Goal: Information Seeking & Learning: Learn about a topic

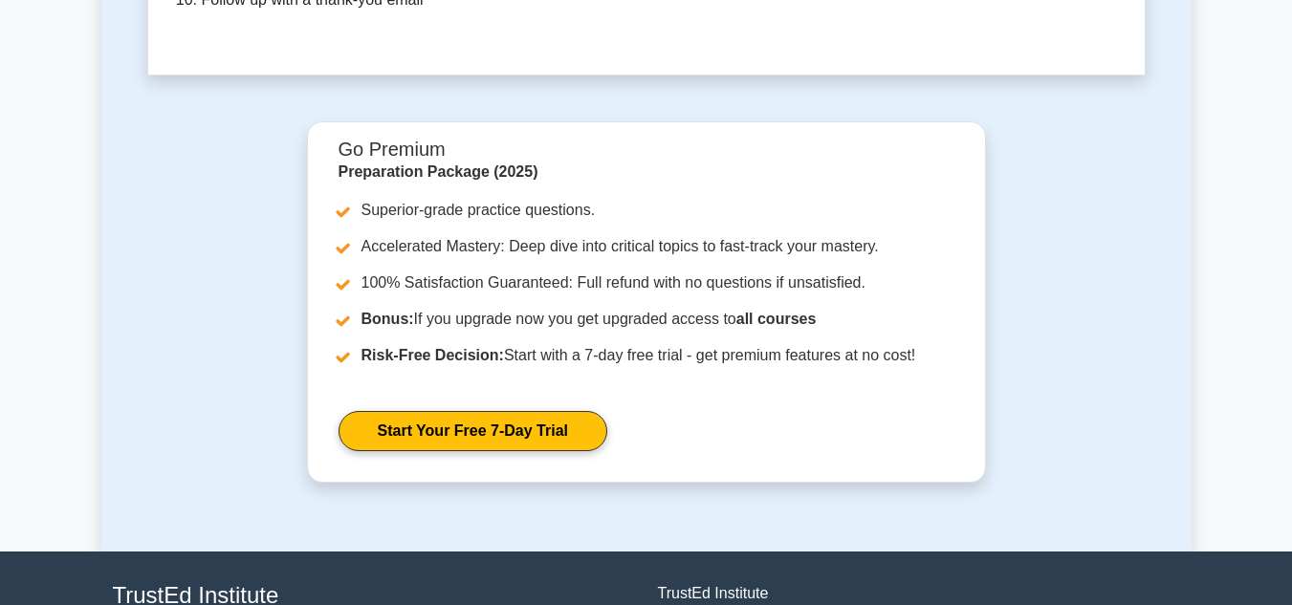
scroll to position [5555, 0]
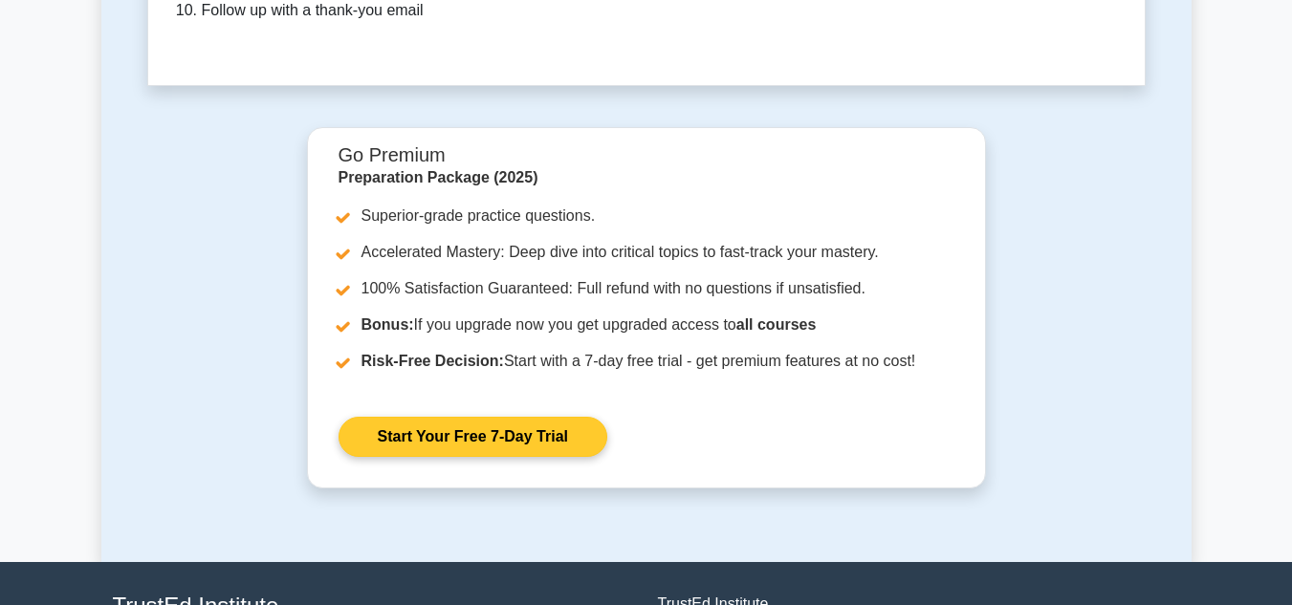
click at [550, 417] on link "Start Your Free 7-Day Trial" at bounding box center [472, 437] width 269 height 40
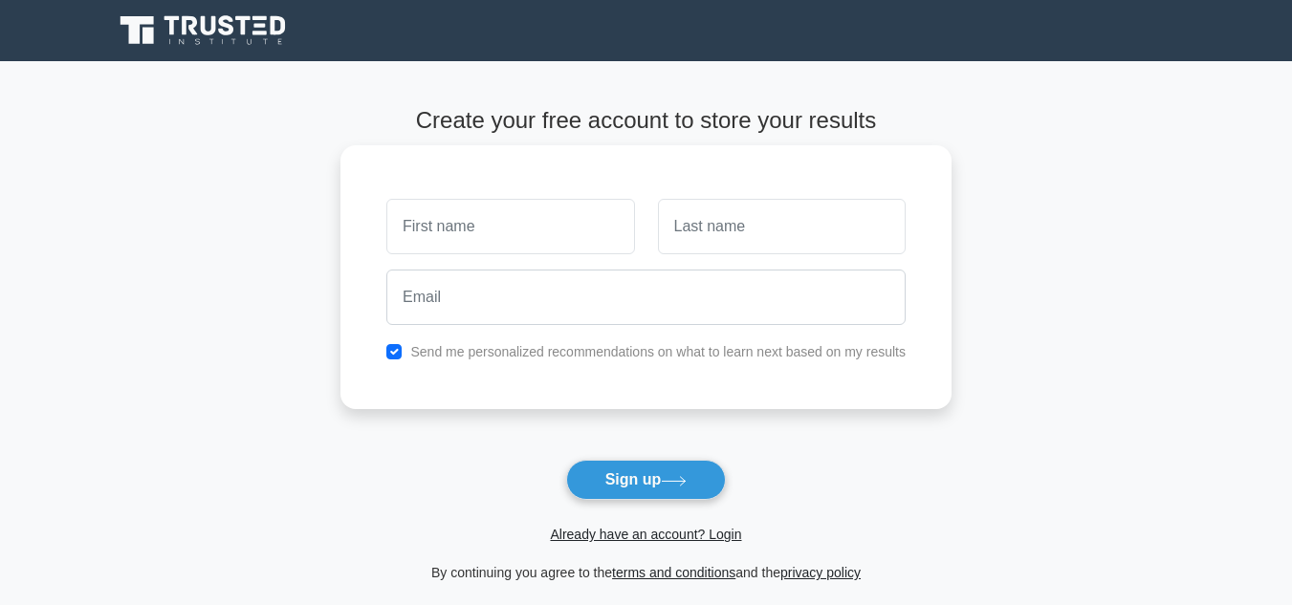
click at [512, 237] on input "text" at bounding box center [510, 226] width 248 height 55
type input ","
type input "K"
type input "Lakshmi"
click at [719, 224] on input "text" at bounding box center [782, 226] width 248 height 55
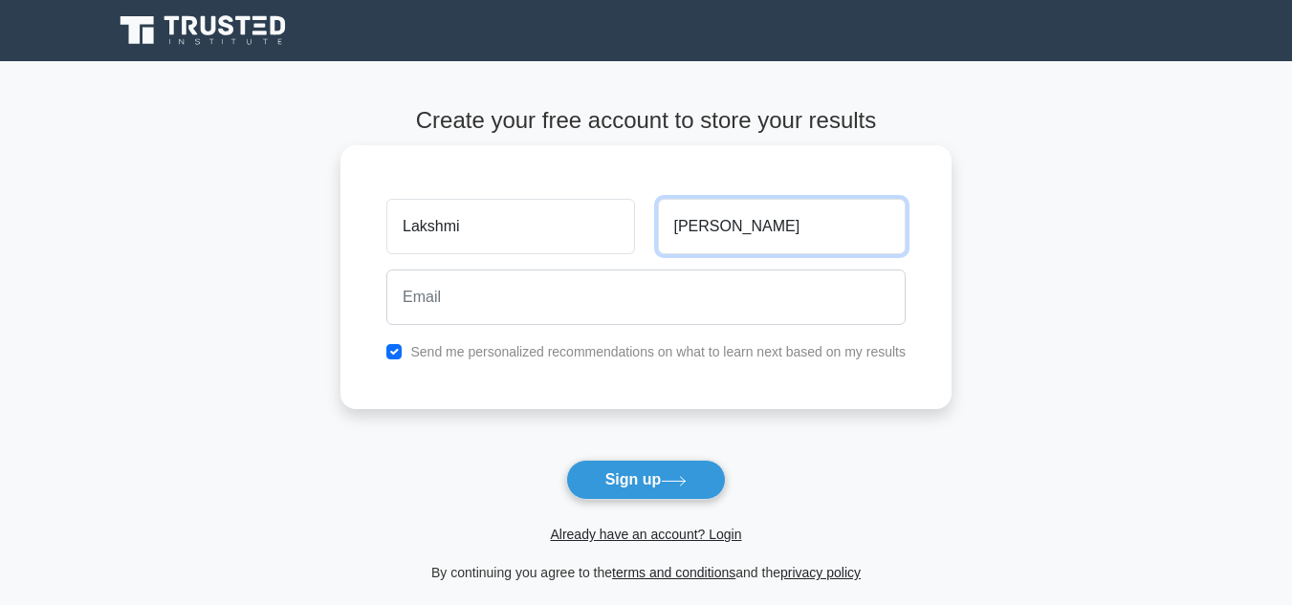
type input "Narala"
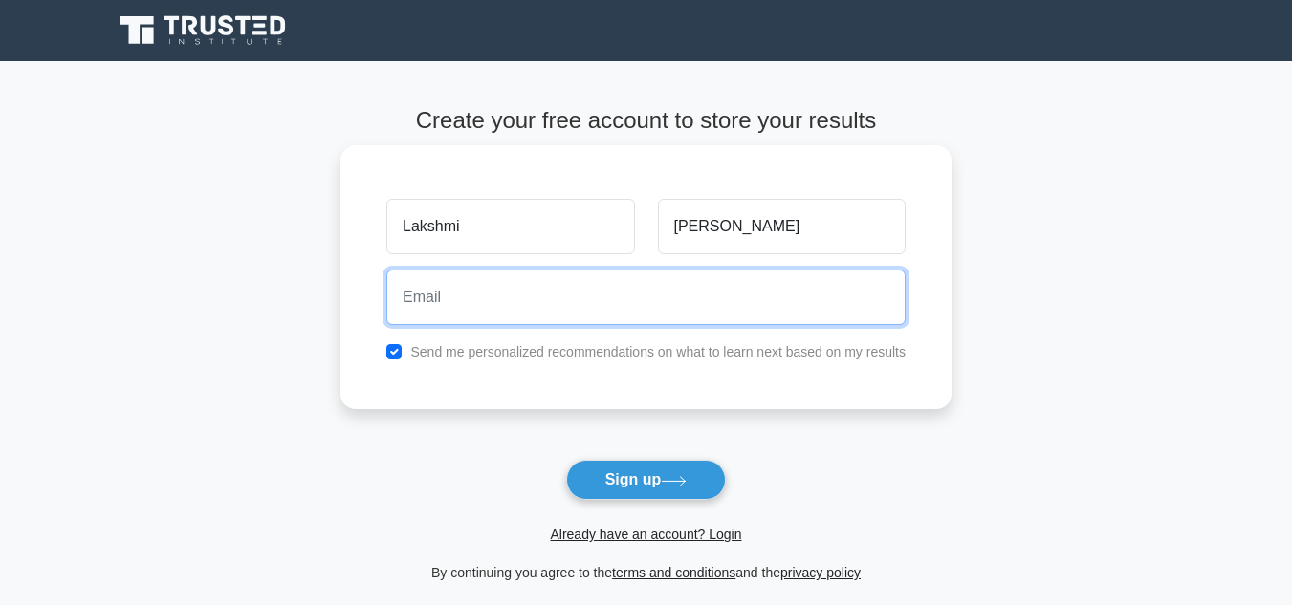
click at [632, 322] on input "email" at bounding box center [645, 297] width 519 height 55
type input "lakshmi1805l@gmail.com"
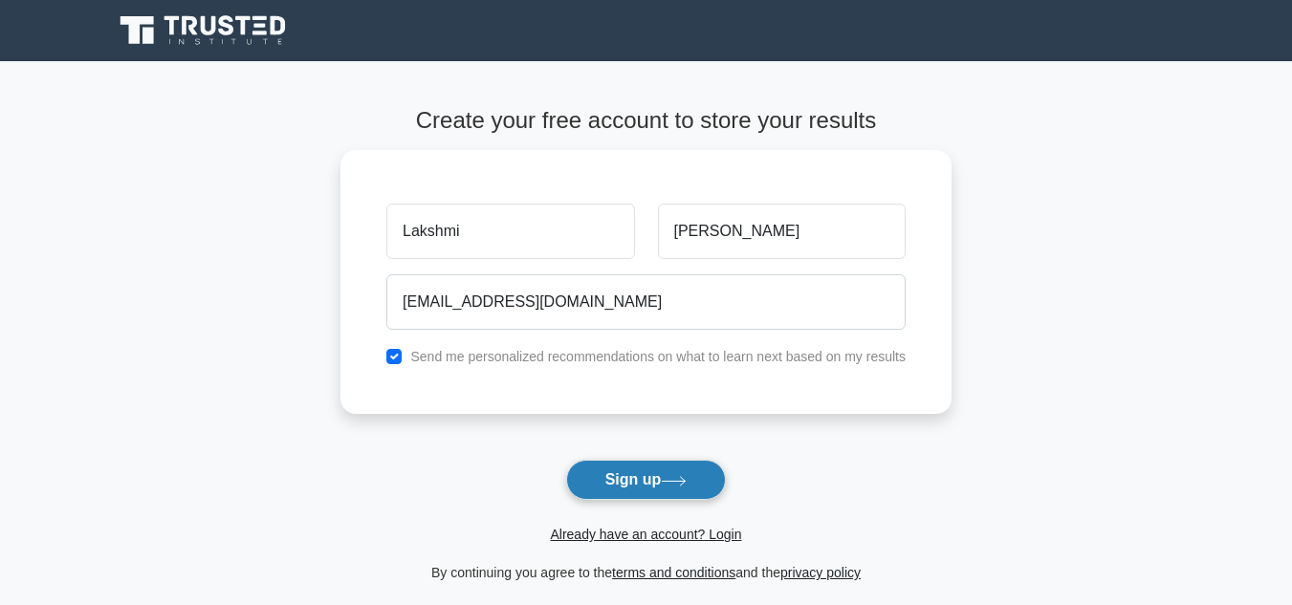
click at [632, 481] on button "Sign up" at bounding box center [646, 480] width 161 height 40
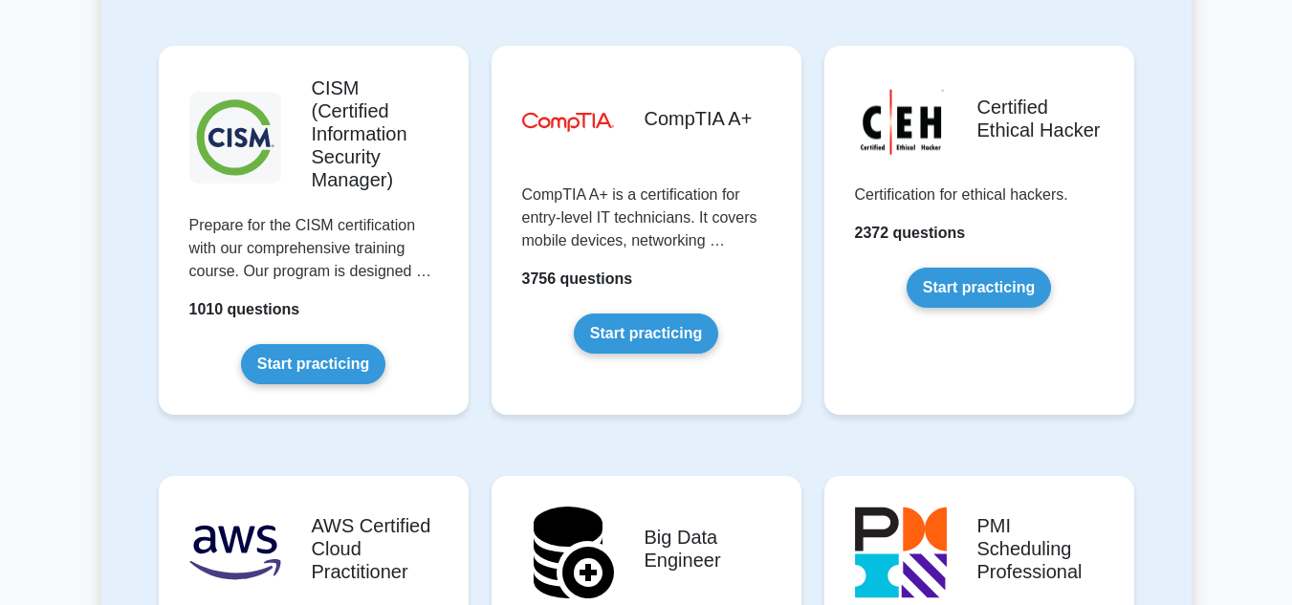
scroll to position [2923, 0]
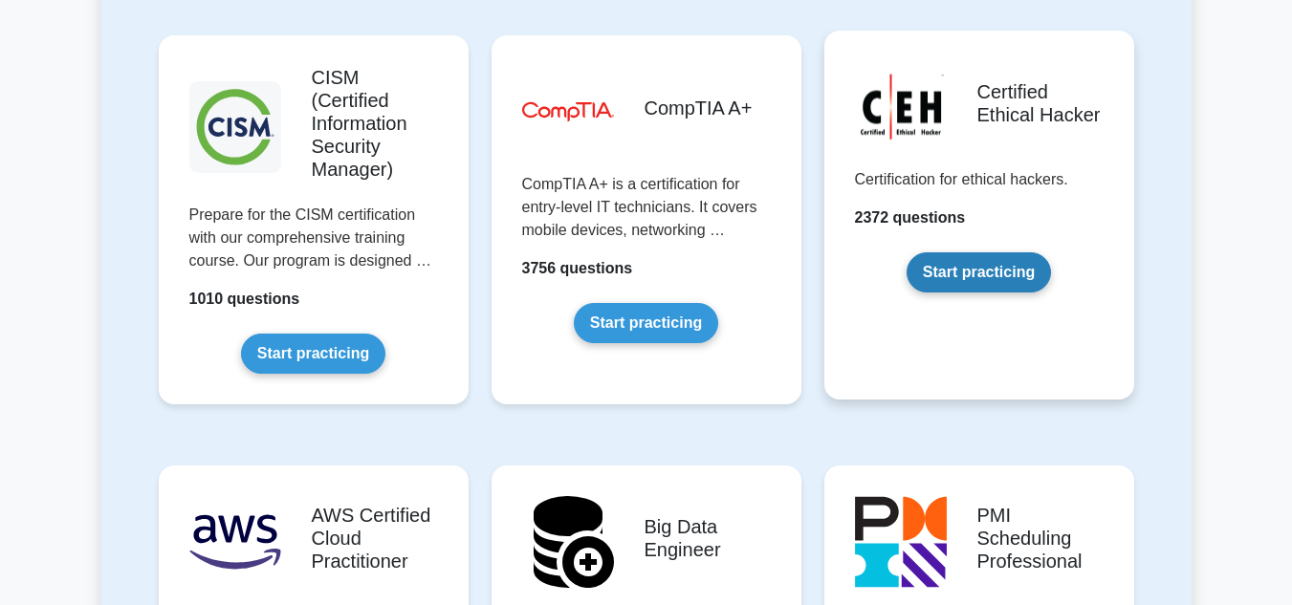
click at [982, 252] on link "Start practicing" at bounding box center [978, 272] width 144 height 40
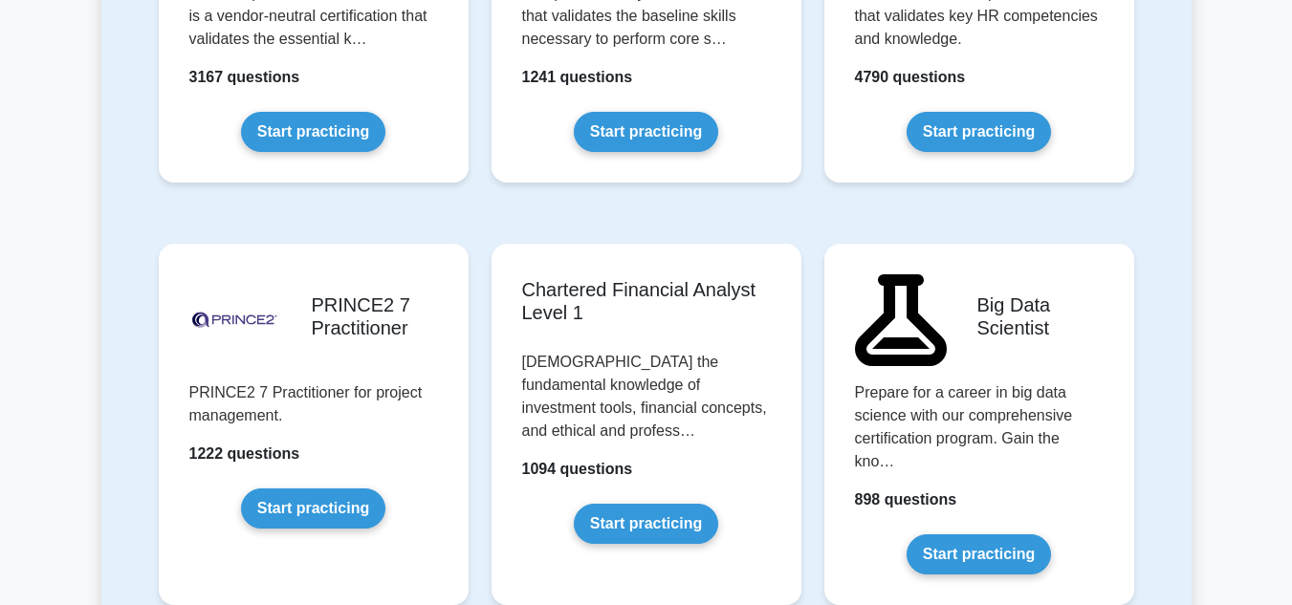
scroll to position [3979, 0]
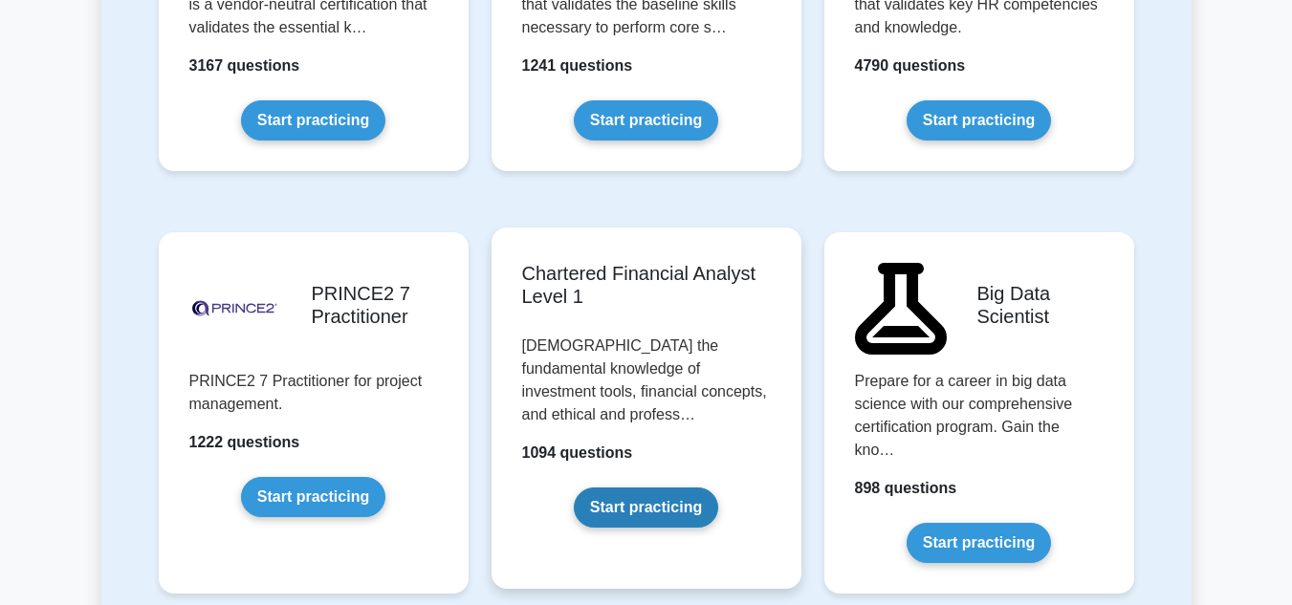
click at [580, 488] on link "Start practicing" at bounding box center [646, 508] width 144 height 40
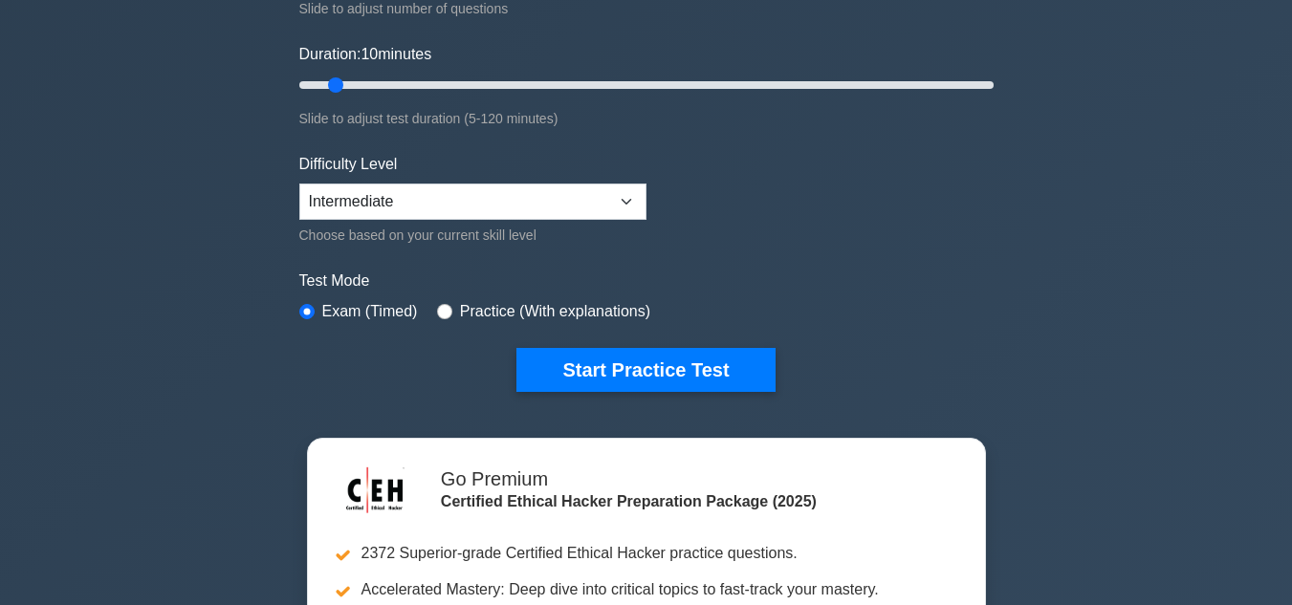
scroll to position [358, 0]
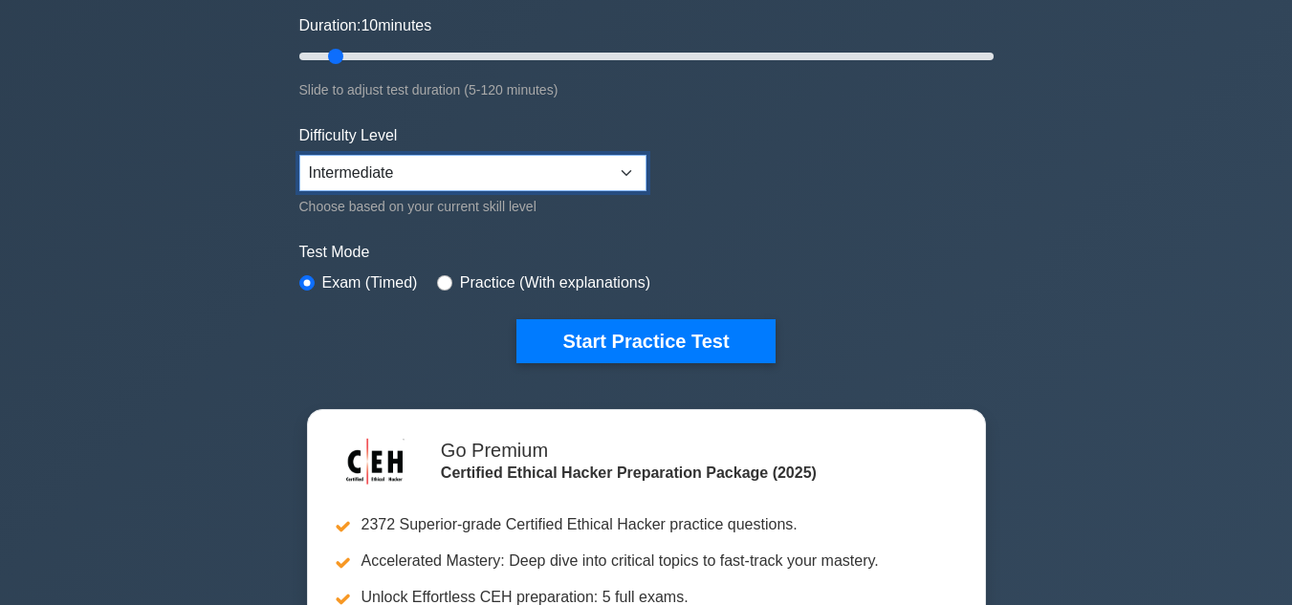
click at [623, 167] on select "Beginner Intermediate Expert" at bounding box center [472, 173] width 347 height 36
click at [299, 155] on select "Beginner Intermediate Expert" at bounding box center [472, 173] width 347 height 36
click at [621, 166] on select "Beginner Intermediate Expert" at bounding box center [472, 173] width 347 height 36
select select "beginner"
click at [299, 155] on select "Beginner Intermediate Expert" at bounding box center [472, 173] width 347 height 36
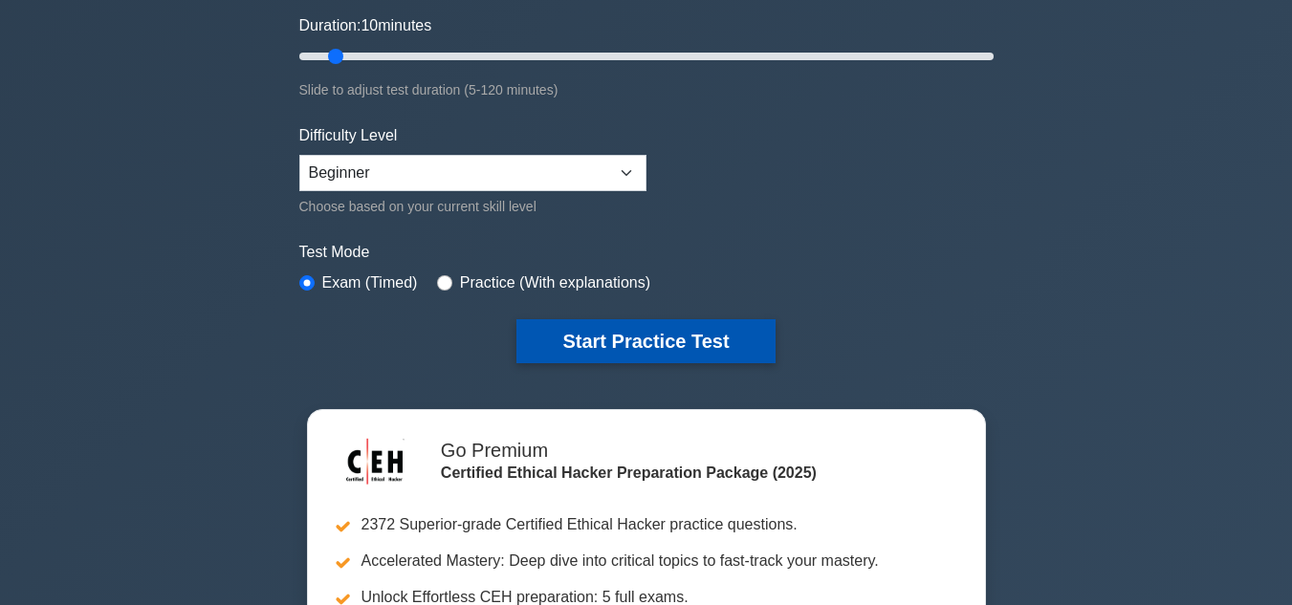
click at [653, 344] on button "Start Practice Test" at bounding box center [645, 341] width 258 height 44
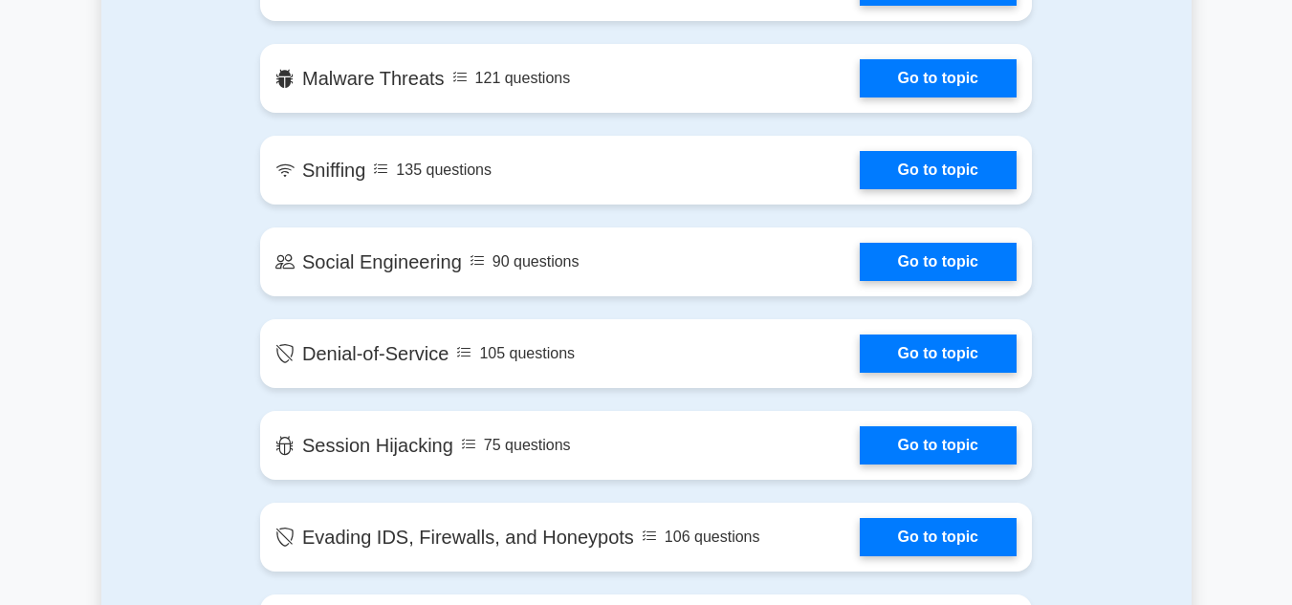
scroll to position [1896, 0]
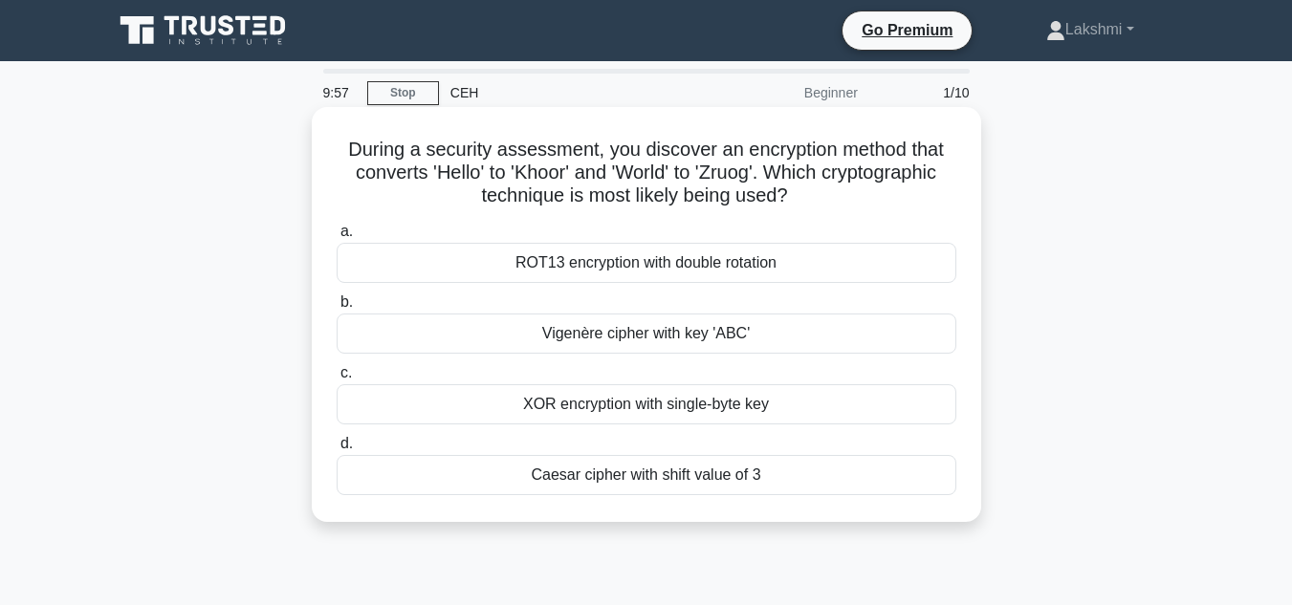
click at [362, 313] on label "b. Vigenère cipher with key 'ABC'" at bounding box center [647, 322] width 620 height 63
click at [337, 309] on input "b. Vigenère cipher with key 'ABC'" at bounding box center [337, 302] width 0 height 12
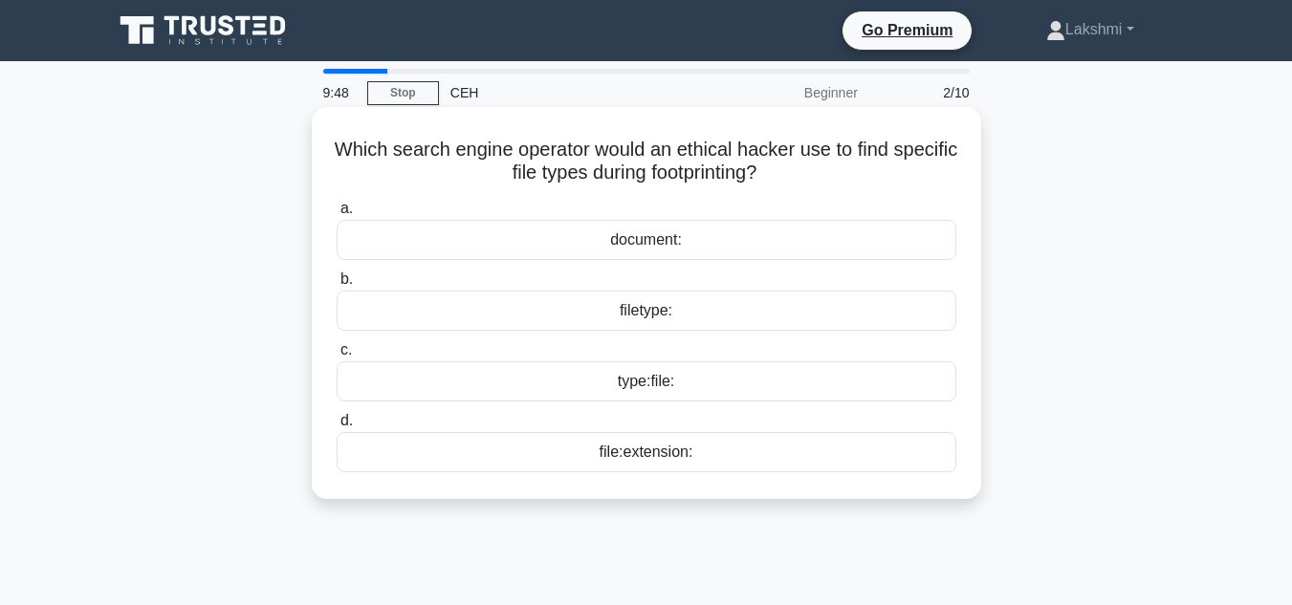
click at [607, 366] on div "type:file:" at bounding box center [647, 381] width 620 height 40
click at [337, 357] on input "c. type:file:" at bounding box center [337, 350] width 0 height 12
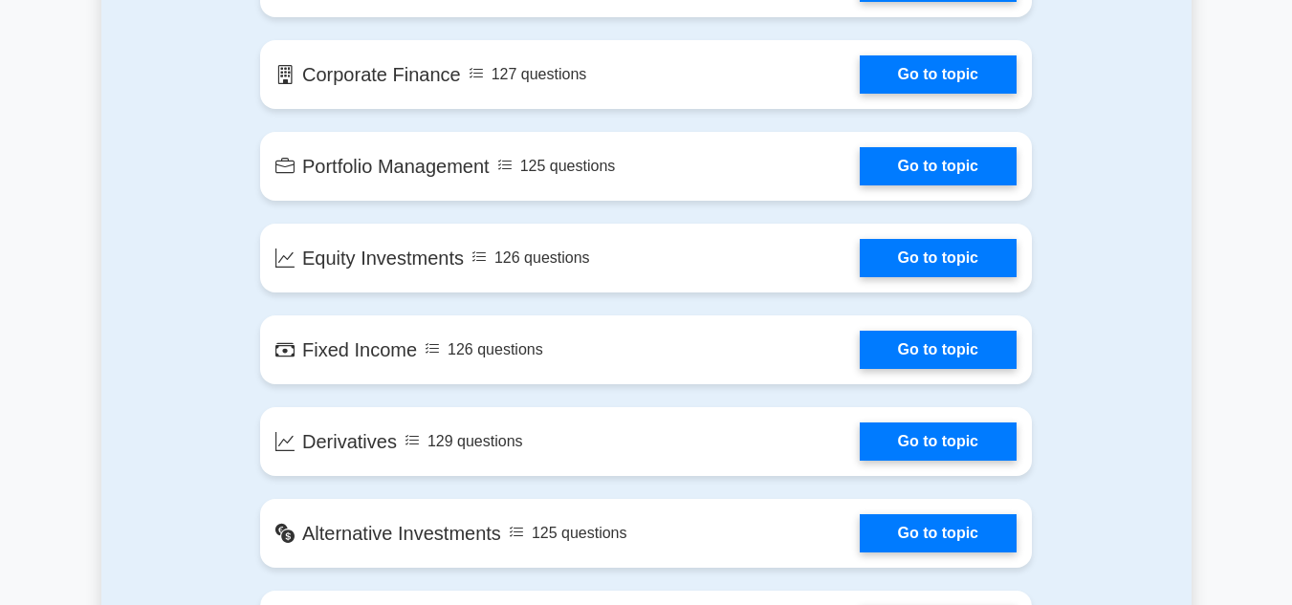
scroll to position [1611, 0]
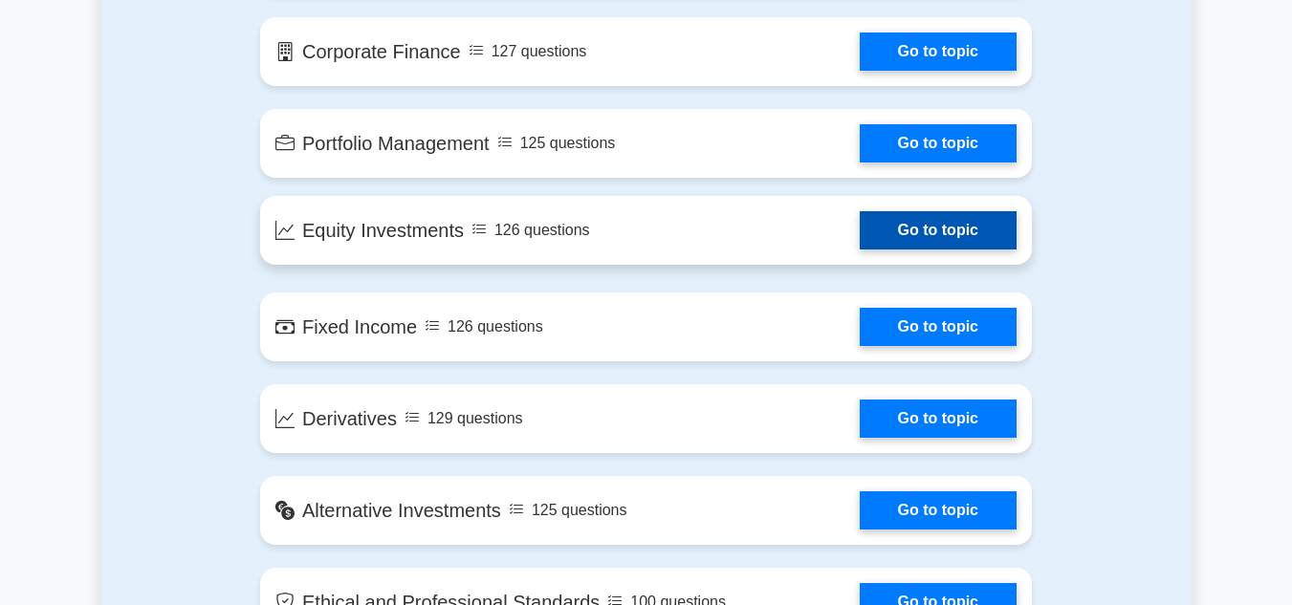
click at [966, 225] on link "Go to topic" at bounding box center [938, 230] width 157 height 38
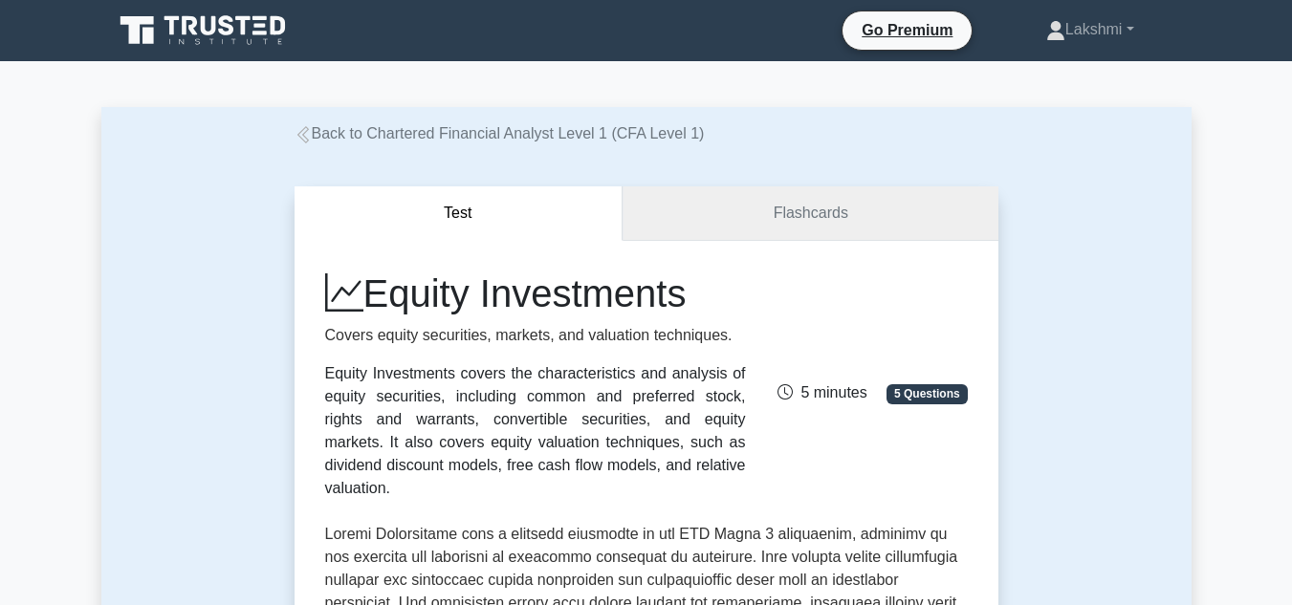
click at [764, 201] on link "Flashcards" at bounding box center [809, 213] width 375 height 55
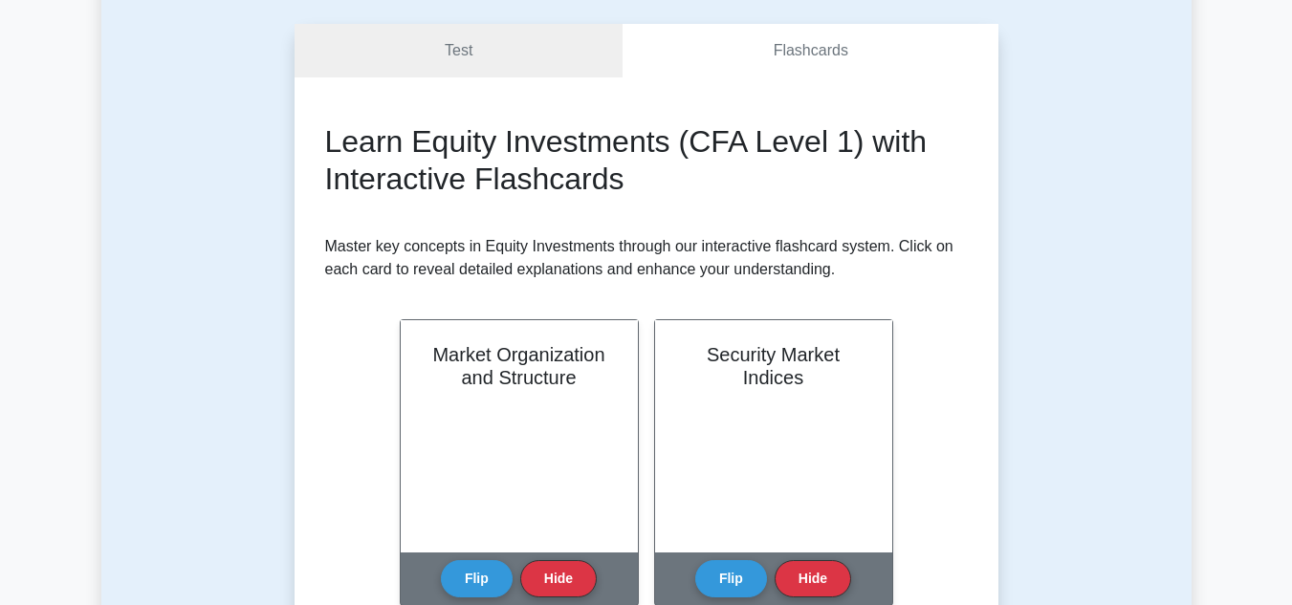
scroll to position [175, 0]
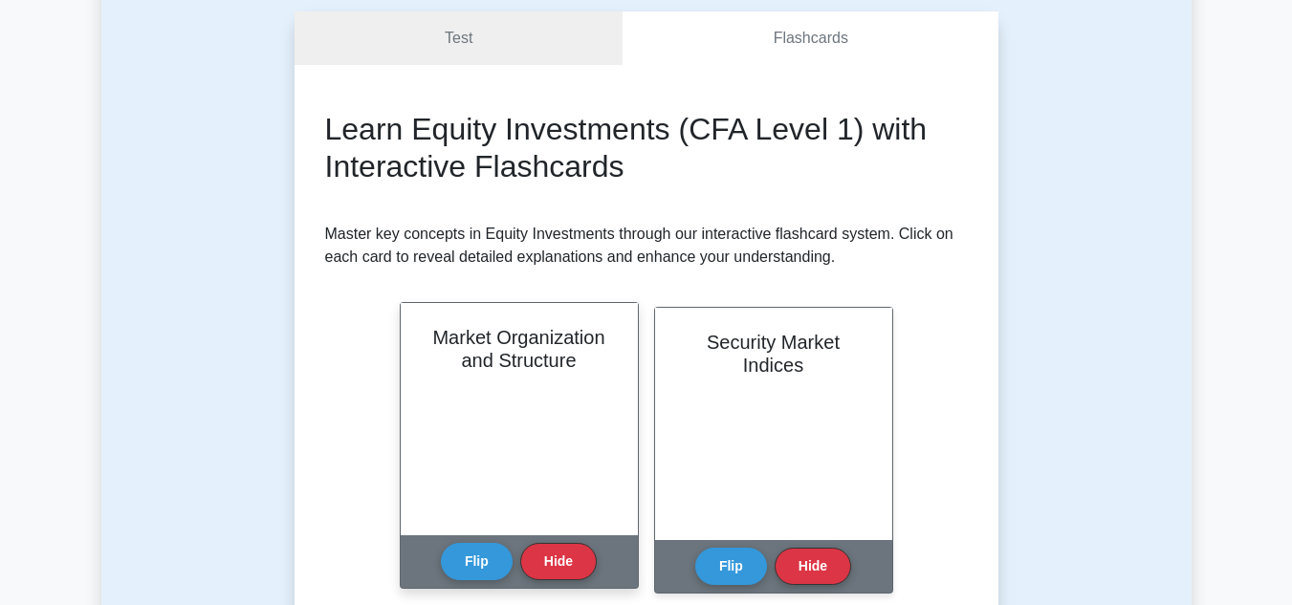
click at [537, 434] on div "Market Organization and Structure" at bounding box center [519, 419] width 237 height 232
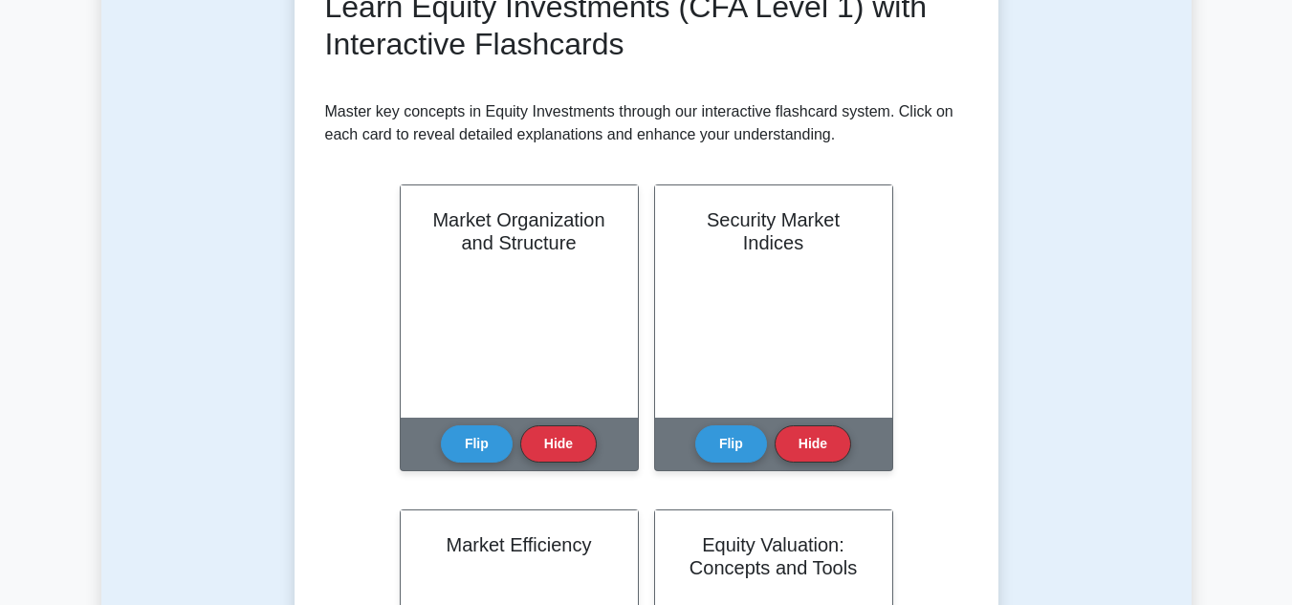
scroll to position [335, 0]
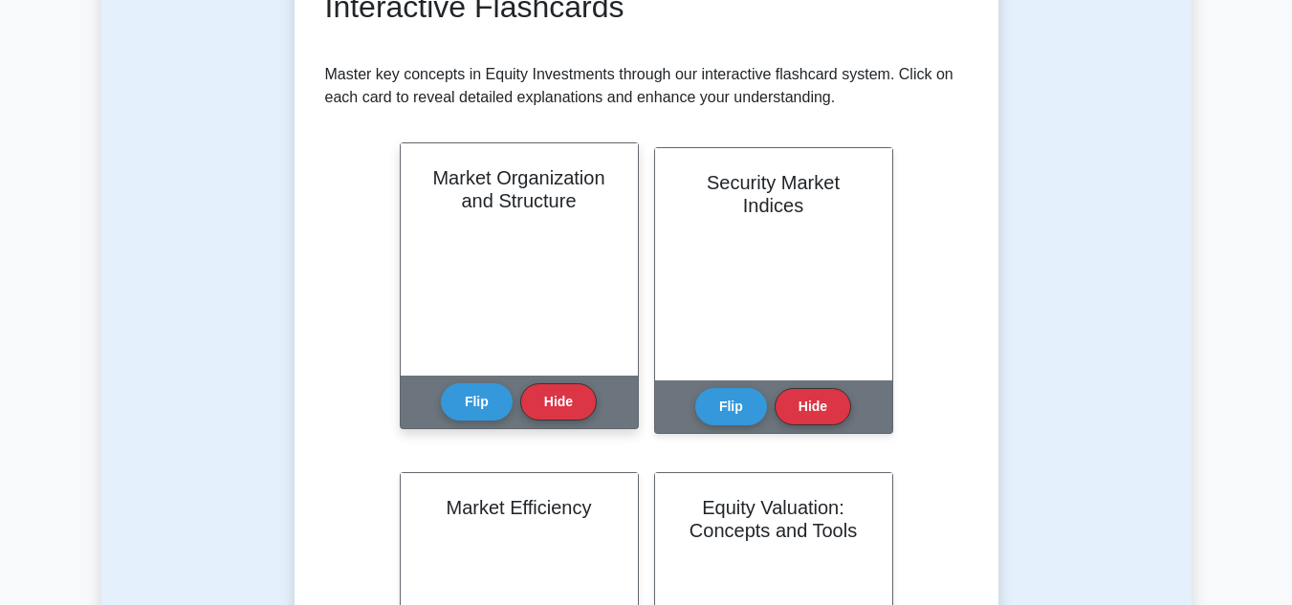
click at [500, 338] on div "Market Organization and Structure" at bounding box center [519, 259] width 237 height 232
click at [473, 397] on button "Flip" at bounding box center [477, 400] width 72 height 37
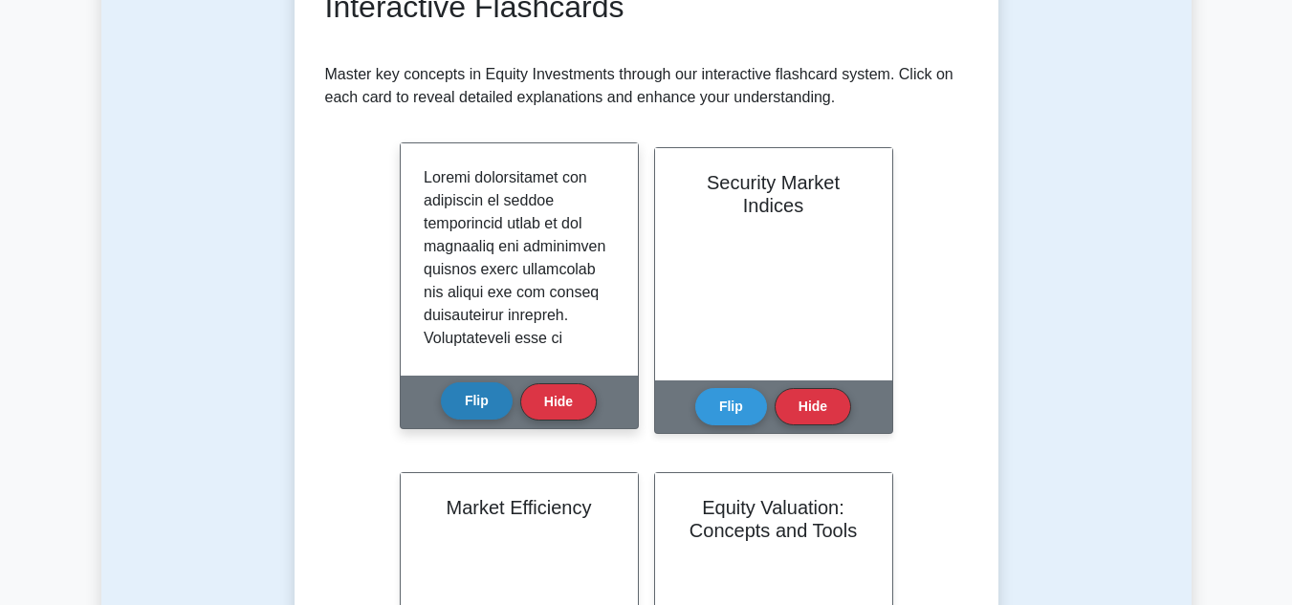
click at [473, 397] on button "Flip" at bounding box center [477, 400] width 72 height 37
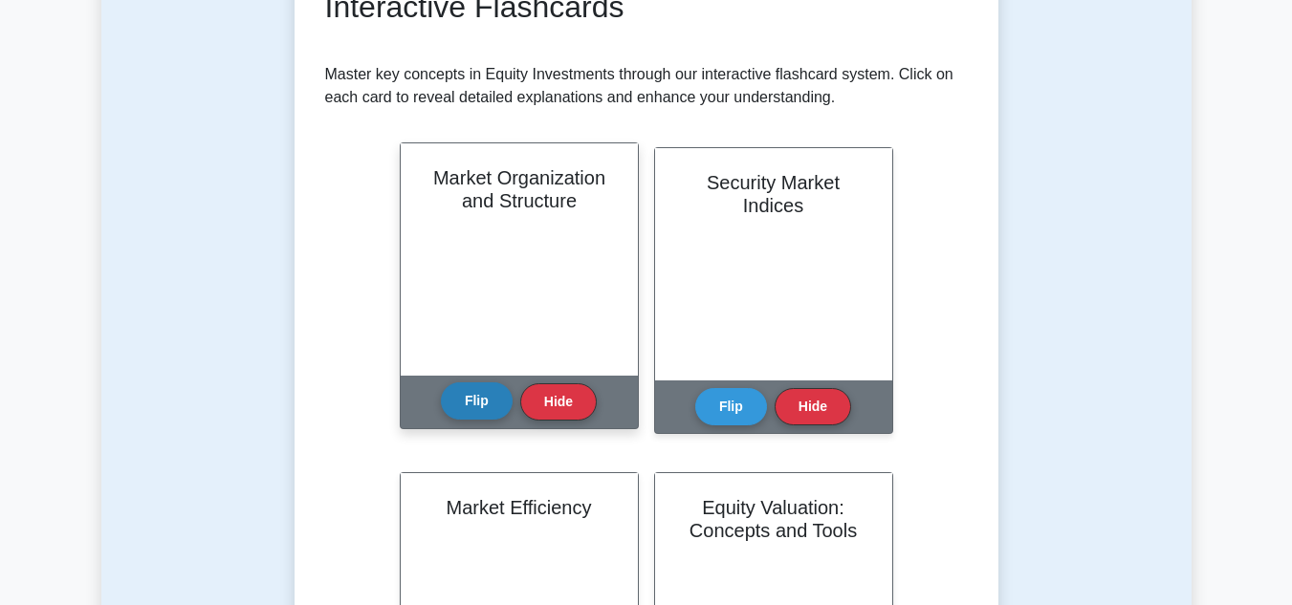
click at [473, 397] on button "Flip" at bounding box center [477, 400] width 72 height 37
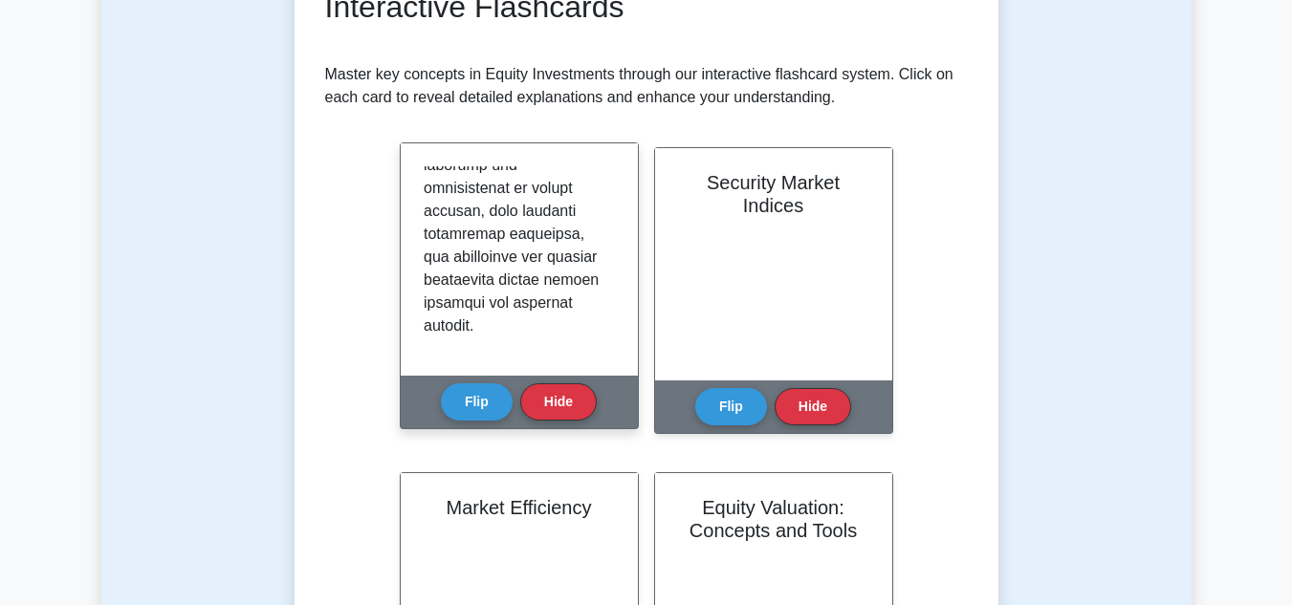
scroll to position [0, 0]
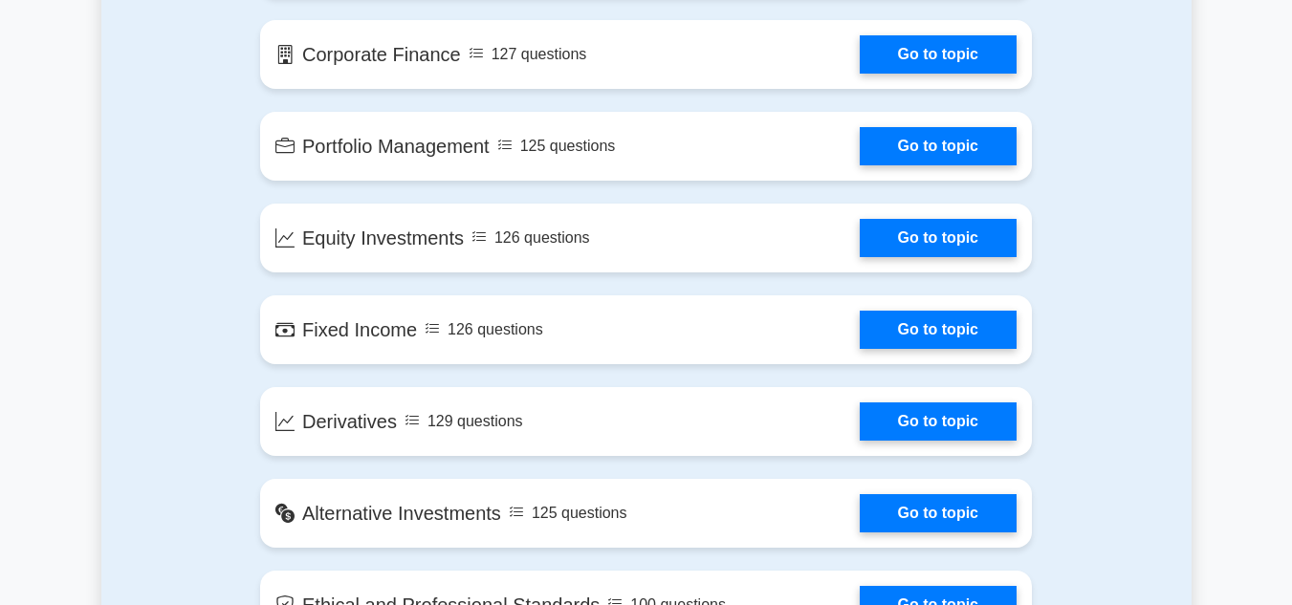
scroll to position [1611, 0]
